Goal: Complete application form

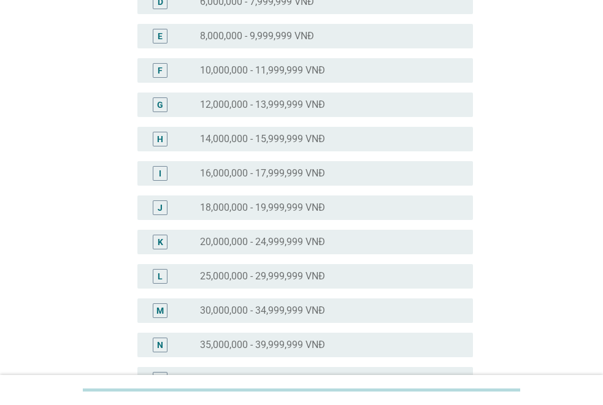
scroll to position [245, 0]
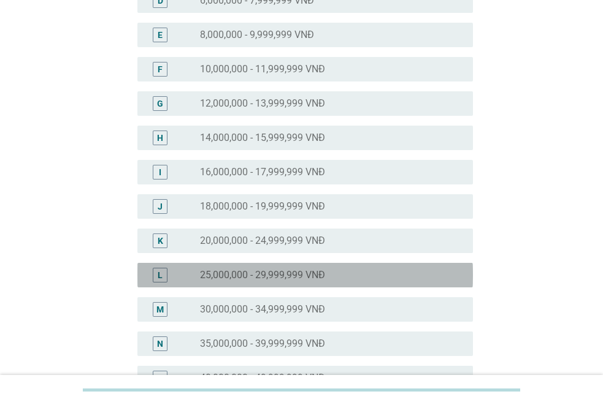
click at [327, 278] on div "radio_button_unchecked 25,000,000 - 29,999,999 VNĐ" at bounding box center [326, 275] width 253 height 12
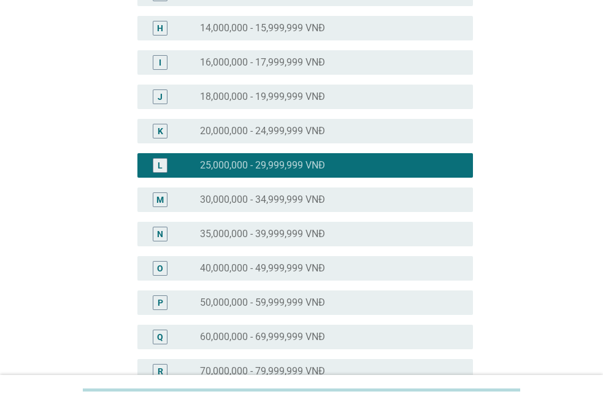
scroll to position [594, 0]
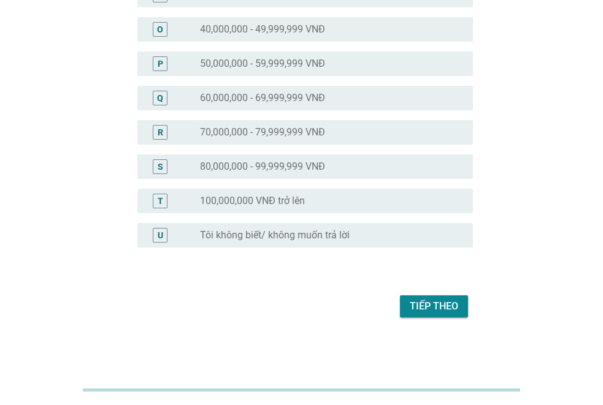
click at [446, 301] on div "Tiếp theo" at bounding box center [434, 306] width 48 height 15
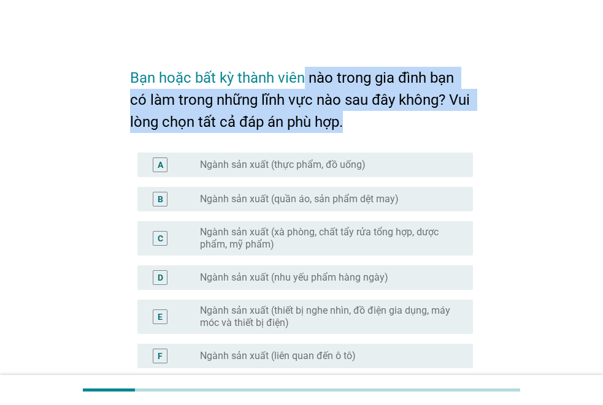
drag, startPoint x: 305, startPoint y: 72, endPoint x: 395, endPoint y: 113, distance: 98.5
click at [395, 113] on h2 "Bạn hoặc bất kỳ thành viên nào trong gia đình bạn có làm trong những lĩnh vực n…" at bounding box center [301, 94] width 343 height 78
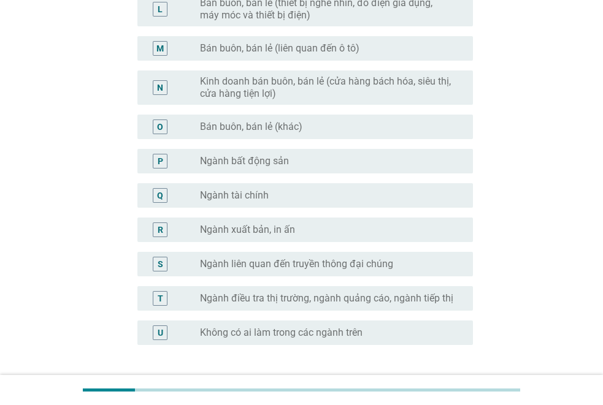
scroll to position [665, 0]
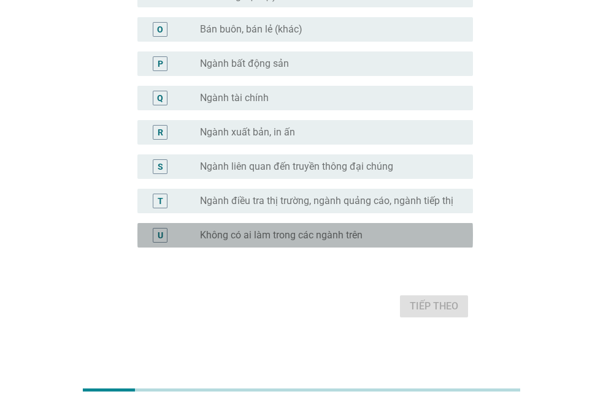
click at [320, 236] on label "Không có ai làm trong các ngành trên" at bounding box center [281, 235] width 162 height 12
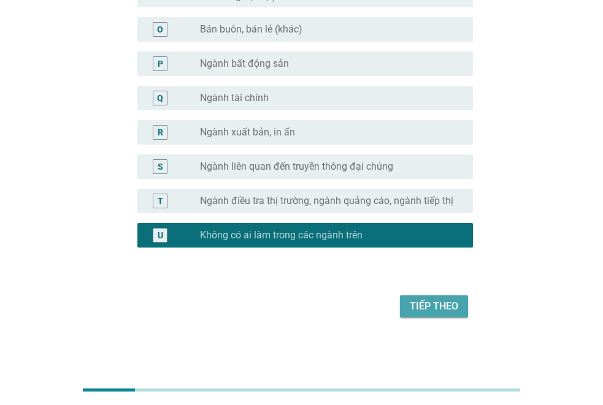
click at [450, 305] on div "Tiếp theo" at bounding box center [434, 306] width 48 height 15
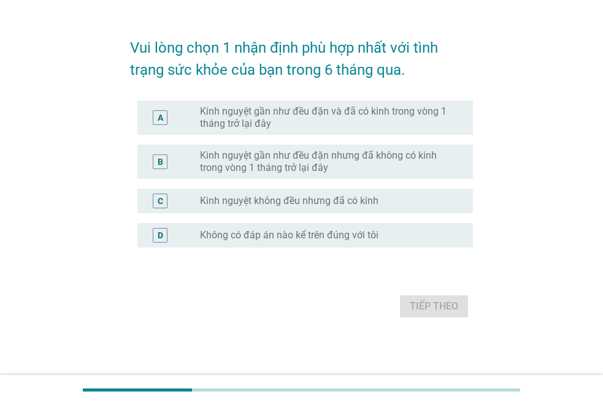
scroll to position [0, 0]
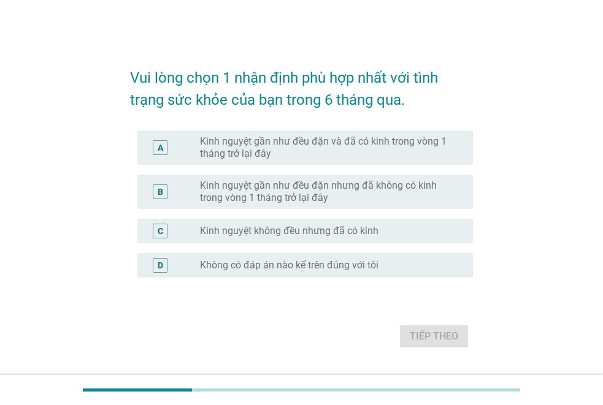
click at [345, 147] on label "Kinh nguyệt gần như đều đặn và đã có kinh trong vòng 1 tháng trở lại đây" at bounding box center [326, 148] width 253 height 25
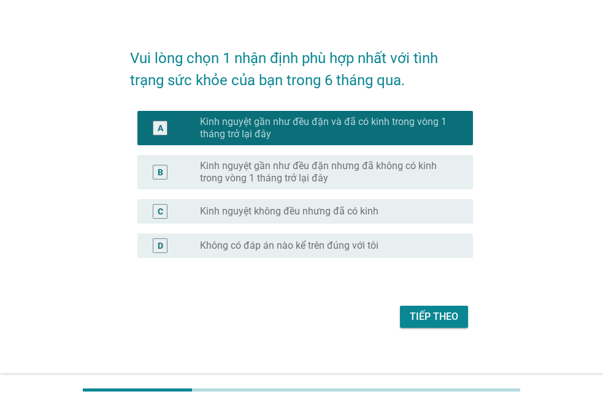
scroll to position [30, 0]
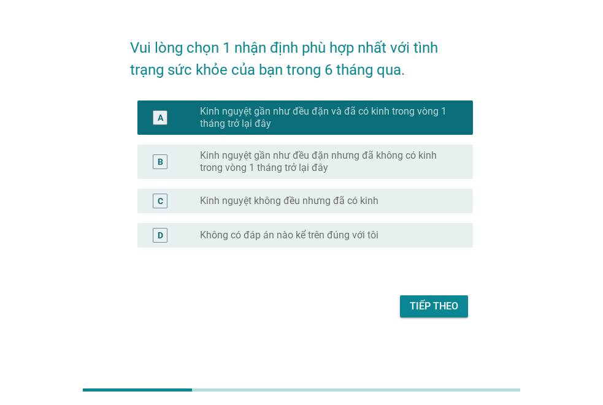
click at [437, 306] on div "Tiếp theo" at bounding box center [434, 306] width 48 height 15
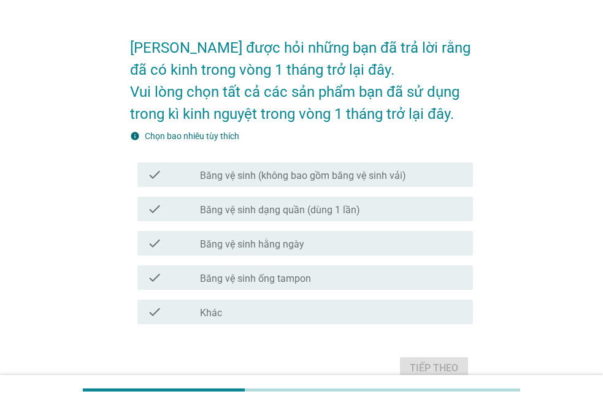
scroll to position [0, 0]
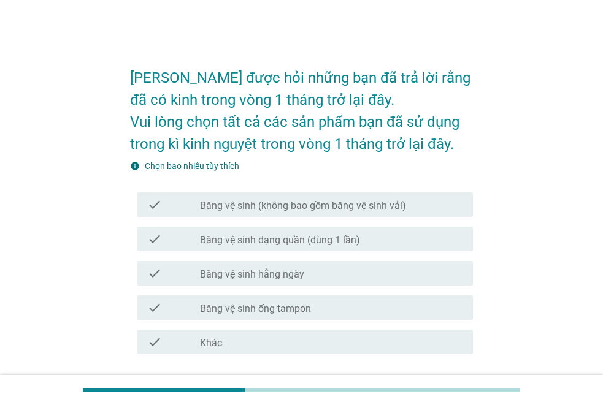
click at [327, 210] on label "Băng vệ sinh (không bao gồm băng vệ sinh vải)" at bounding box center [303, 206] width 206 height 12
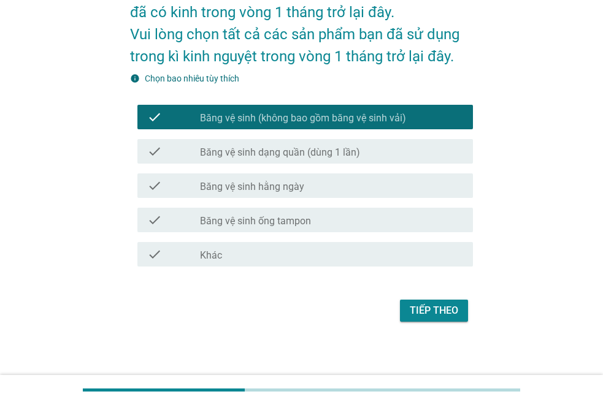
scroll to position [92, 0]
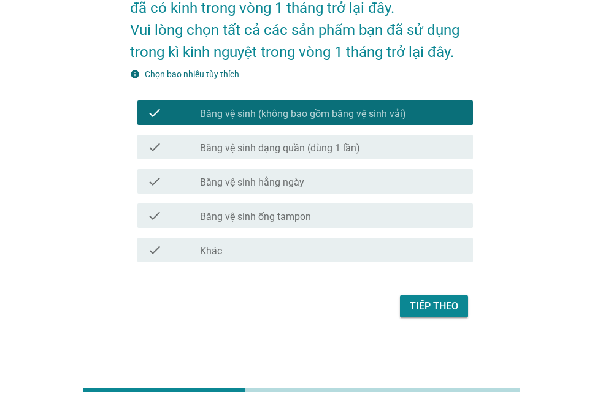
click at [282, 185] on label "Băng vệ sinh hằng ngày" at bounding box center [252, 183] width 104 height 12
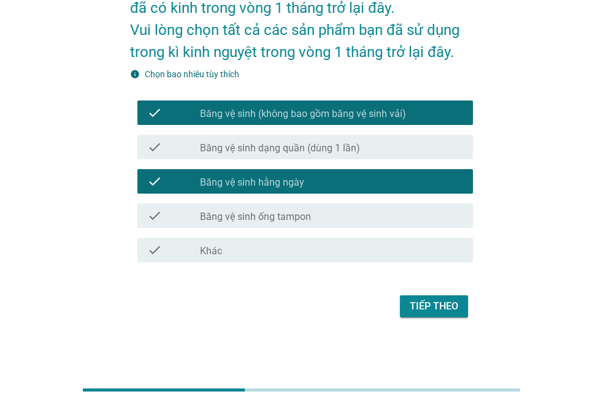
drag, startPoint x: 437, startPoint y: 310, endPoint x: 430, endPoint y: 313, distance: 6.9
click at [437, 311] on div "Tiếp theo" at bounding box center [434, 306] width 48 height 15
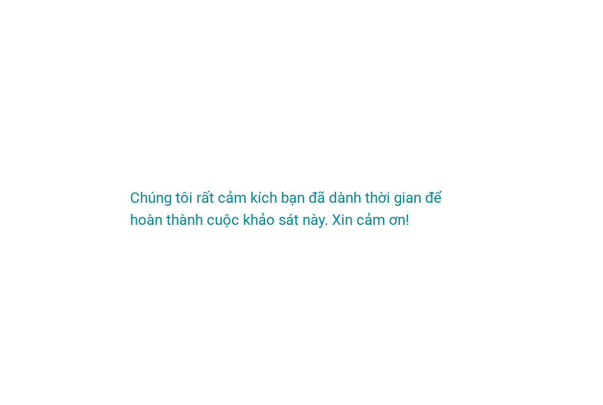
scroll to position [0, 0]
